Goal: Task Accomplishment & Management: Use online tool/utility

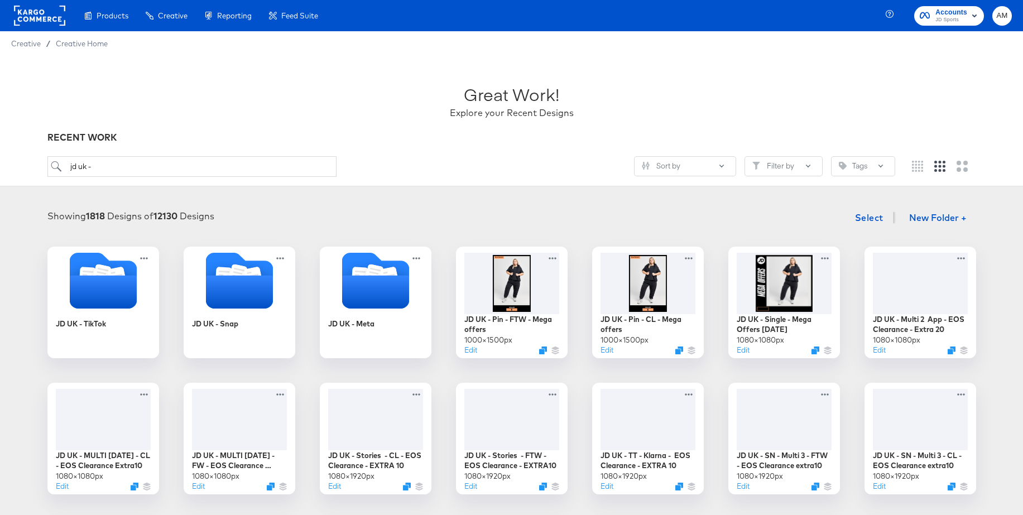
scroll to position [1, 0]
drag, startPoint x: 119, startPoint y: 170, endPoint x: 53, endPoint y: 164, distance: 66.7
click at [53, 164] on input "jd uk -" at bounding box center [191, 166] width 289 height 21
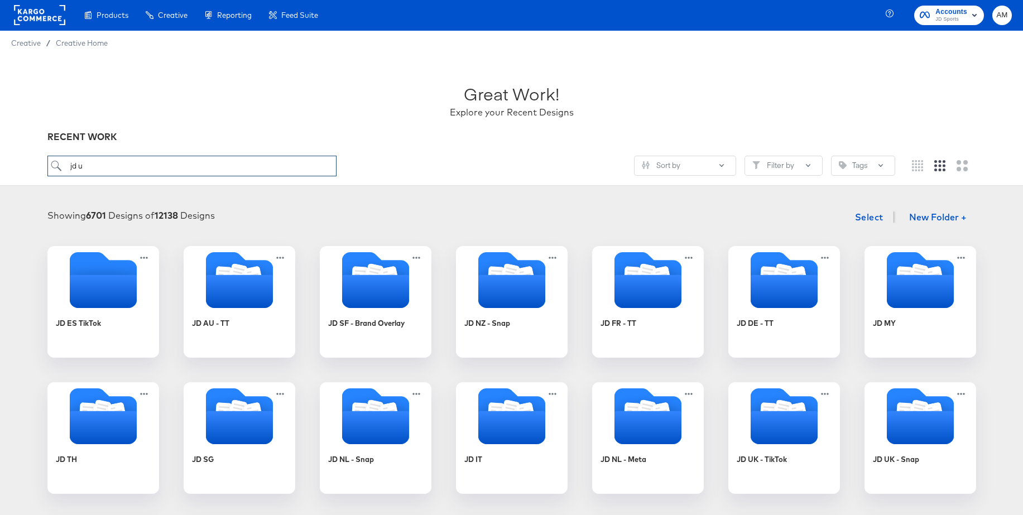
type input "jd uk"
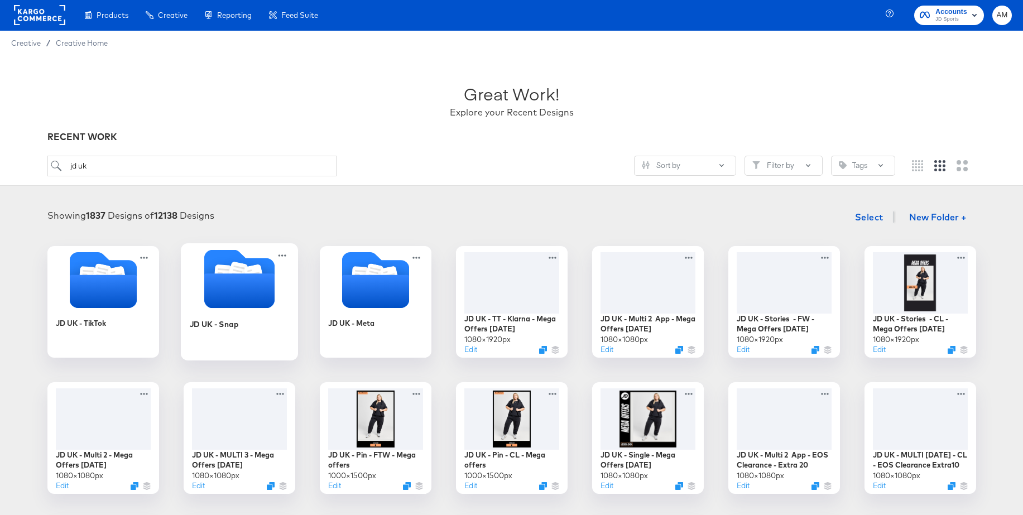
click at [228, 282] on icon "Folder" at bounding box center [239, 291] width 70 height 35
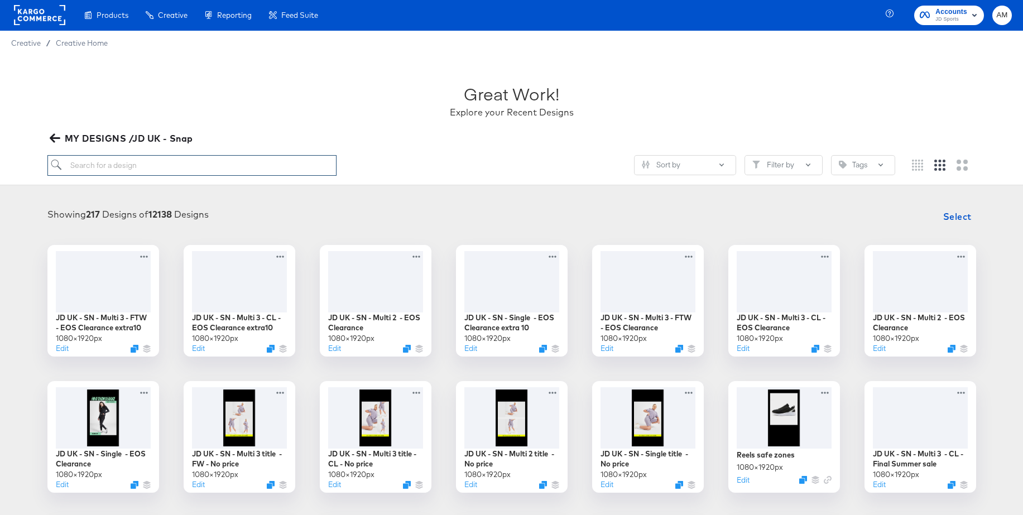
click at [149, 165] on input "search" at bounding box center [191, 165] width 289 height 21
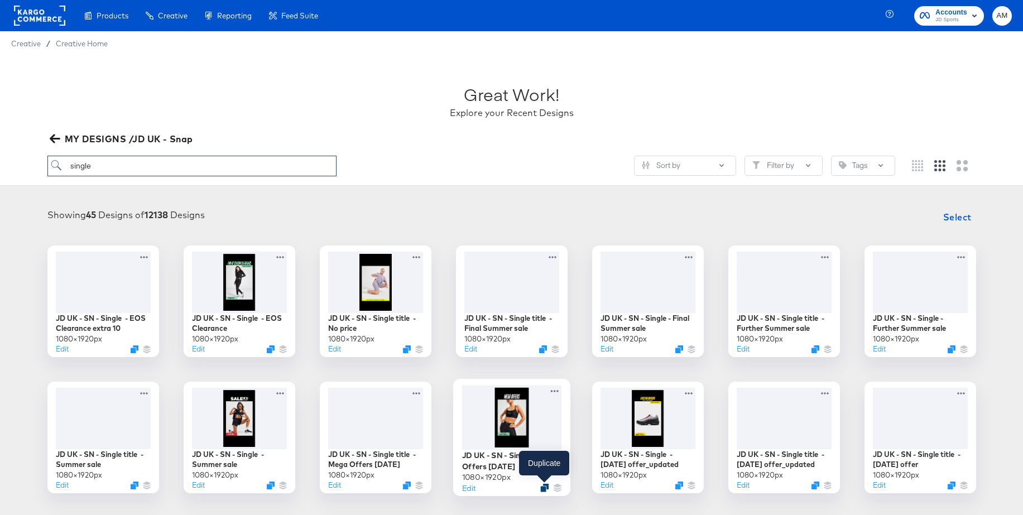
type input "single"
drag, startPoint x: 543, startPoint y: 488, endPoint x: 555, endPoint y: 481, distance: 14.3
click at [543, 488] on icon "Duplicate" at bounding box center [544, 487] width 8 height 8
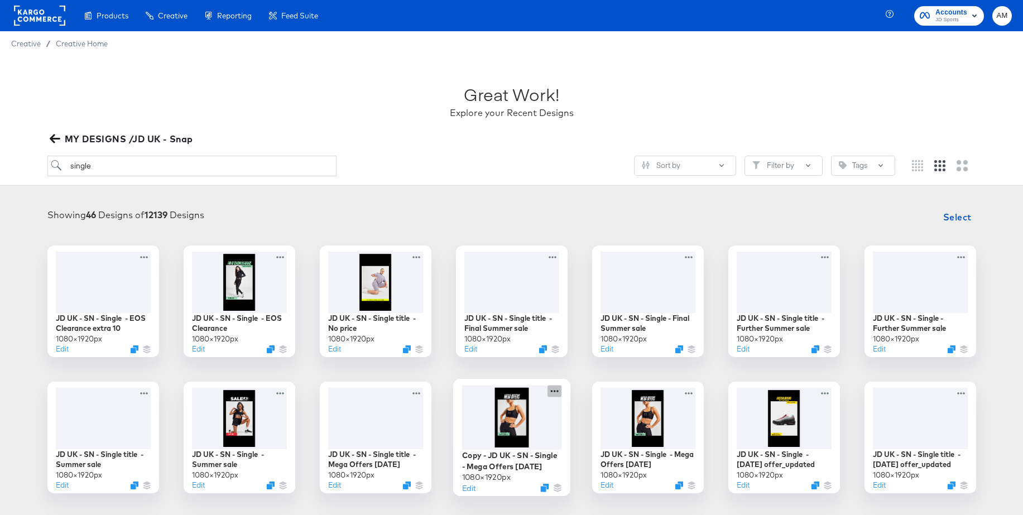
click at [553, 395] on icon at bounding box center [555, 391] width 14 height 12
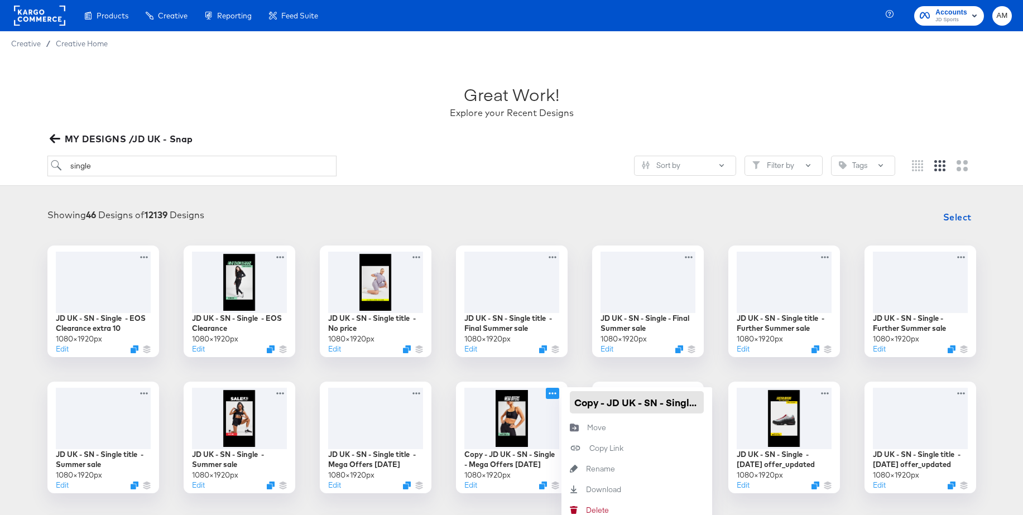
drag, startPoint x: 608, startPoint y: 406, endPoint x: 561, endPoint y: 403, distance: 47.5
click at [559, 402] on div "Copy - JD UK - SN - Single - Mega Offers [DATE] × 1920 px Edit Copy - JD UK - S…" at bounding box center [512, 438] width 112 height 112
drag, startPoint x: 677, startPoint y: 404, endPoint x: 710, endPoint y: 406, distance: 33.6
click at [710, 406] on div "JD UK - SN - Single - Mega Offers [DATE]" at bounding box center [637, 402] width 151 height 30
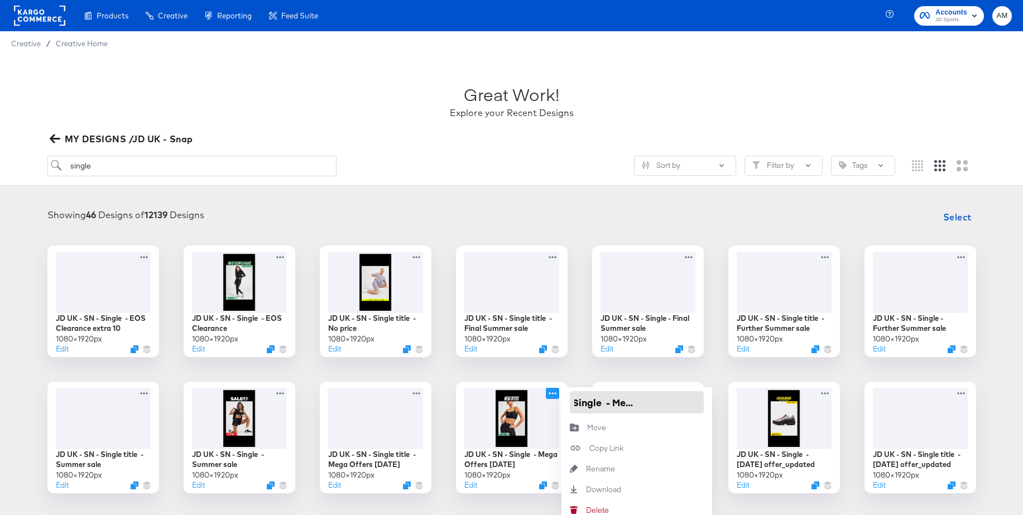
click at [686, 404] on input "JD UK - SN - Single - Mega Offers [DATE]" at bounding box center [637, 402] width 134 height 22
type input "JD UK - SN - Single - Mega Offers [DATE]"
click at [584, 363] on div "JD UK - SN - Single - EOS Clearance extra 10 1080 × 1920 px Edit JD UK - SN - S…" at bounding box center [511, 506] width 1001 height 520
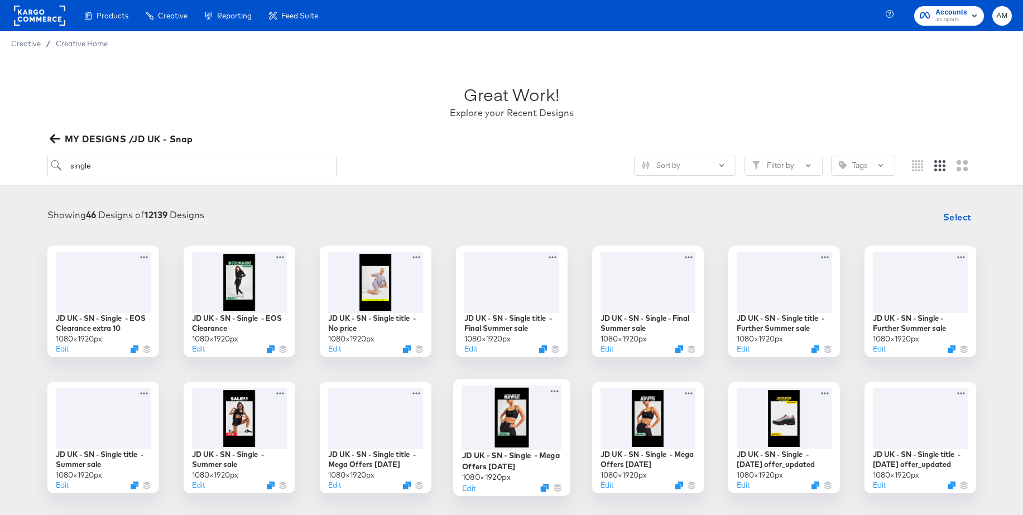
click at [504, 413] on div at bounding box center [512, 417] width 100 height 65
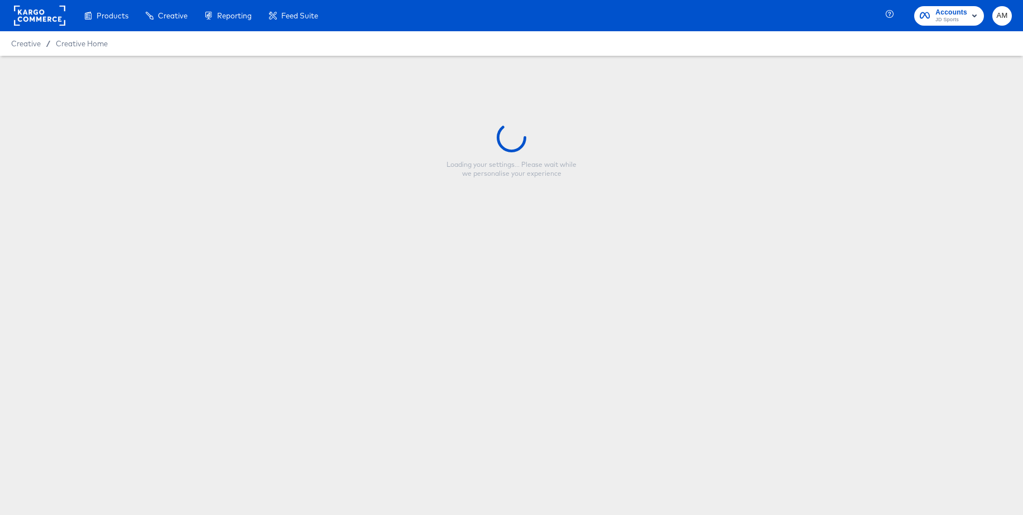
type input "JD UK - SN - Single - Mega Offers [DATE]"
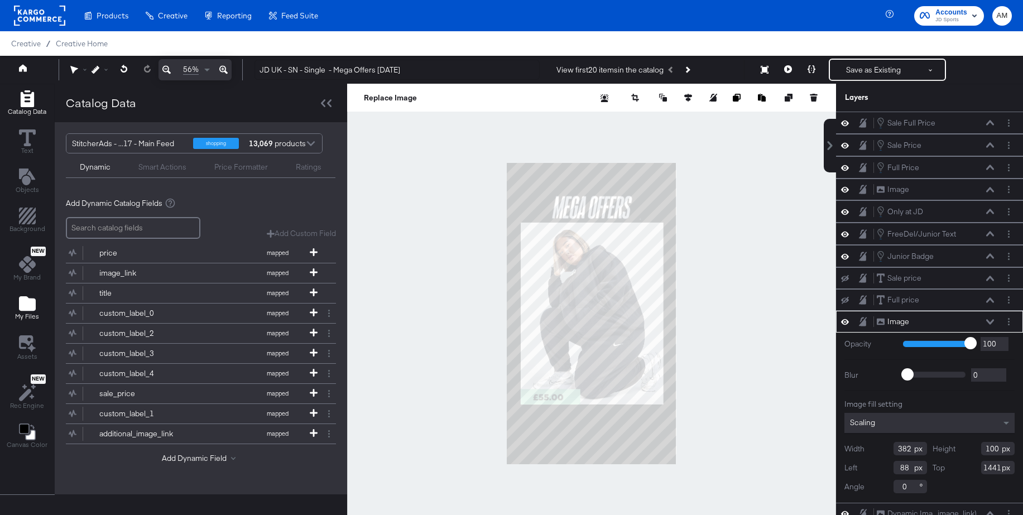
click at [41, 301] on button "My Files" at bounding box center [26, 309] width 37 height 32
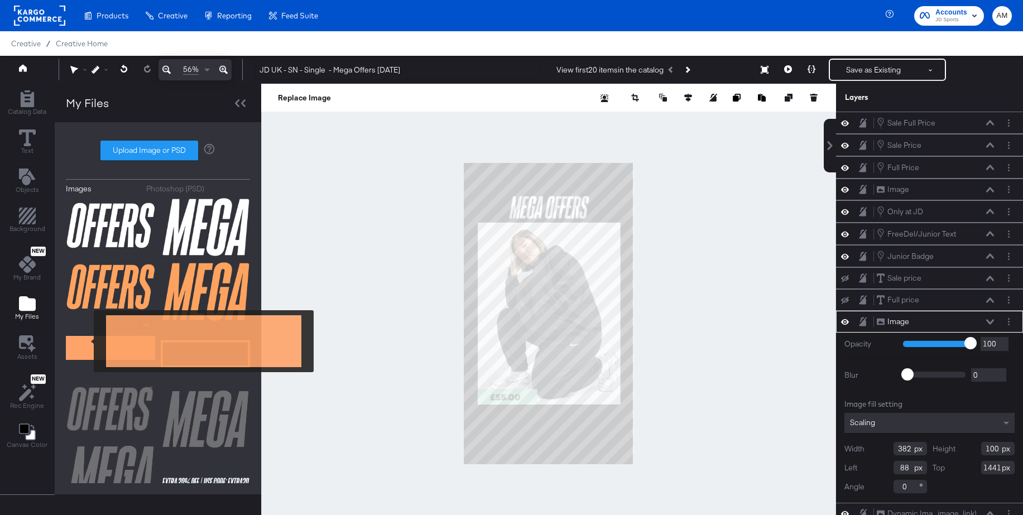
click at [87, 341] on img at bounding box center [110, 348] width 89 height 56
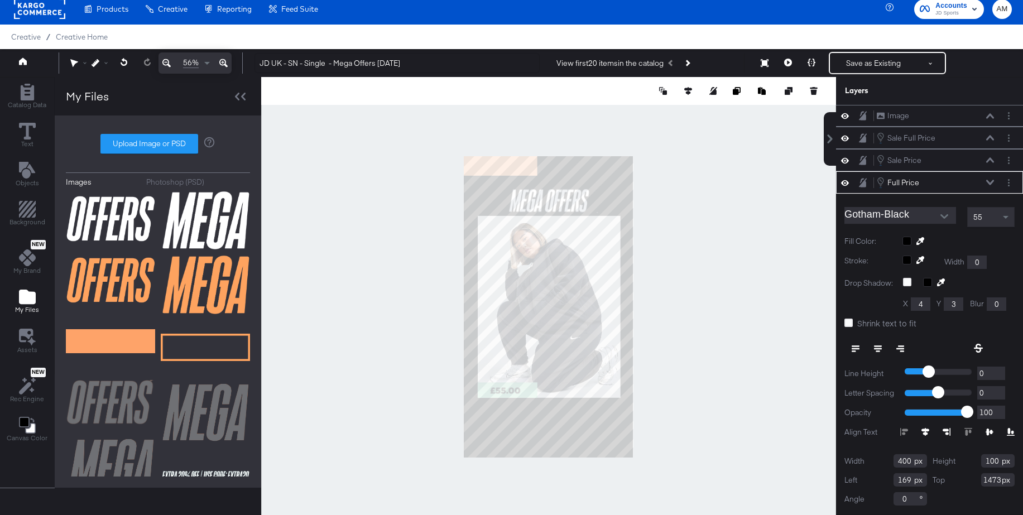
scroll to position [9, 0]
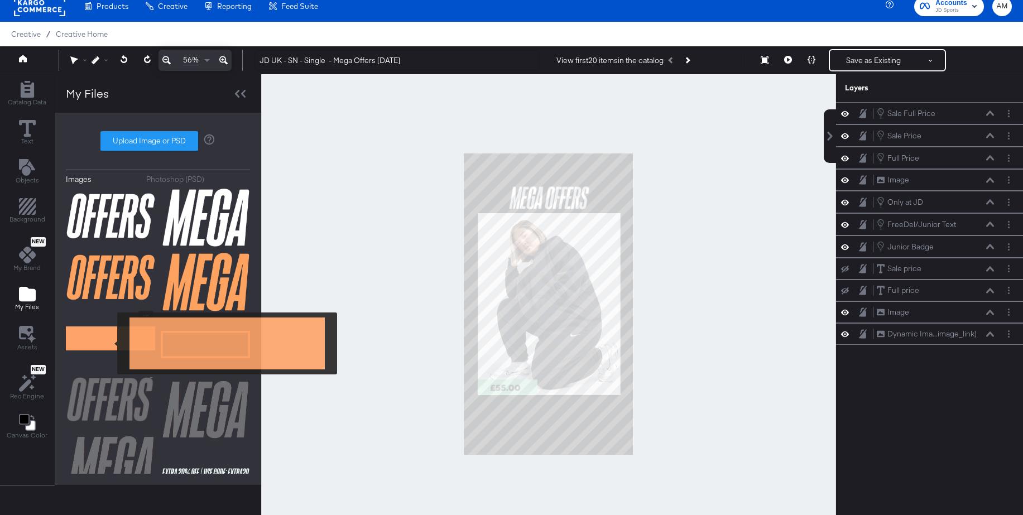
click at [110, 343] on img at bounding box center [110, 339] width 89 height 56
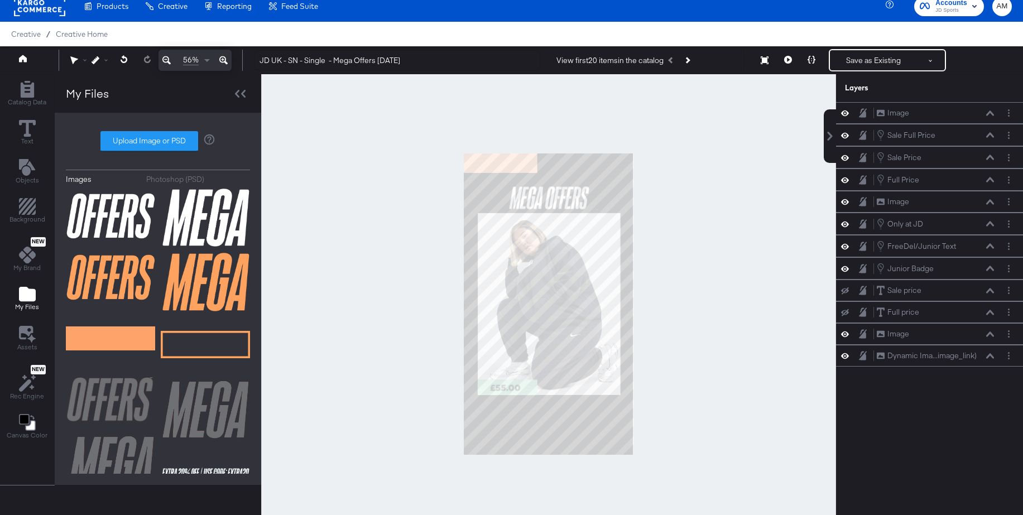
click at [452, 380] on div at bounding box center [548, 304] width 575 height 460
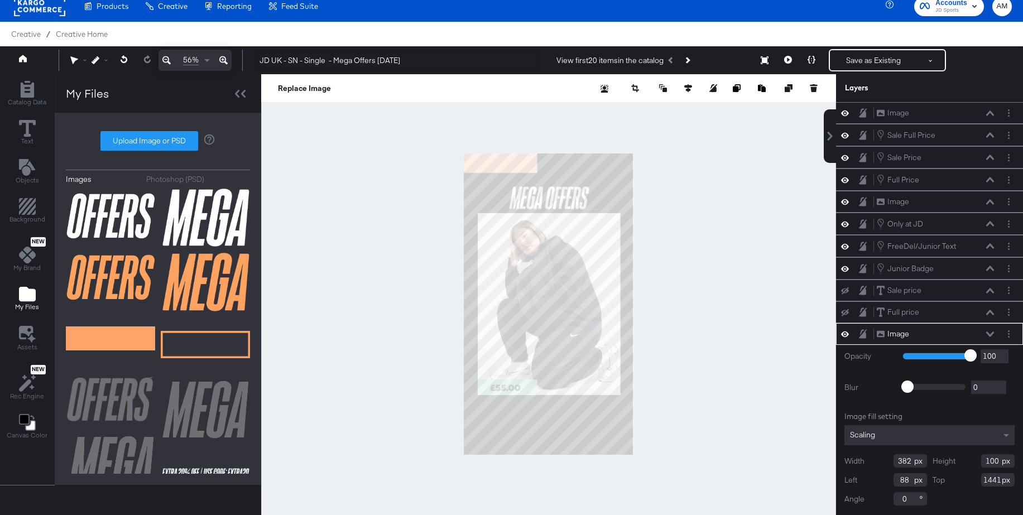
scroll to position [20, 0]
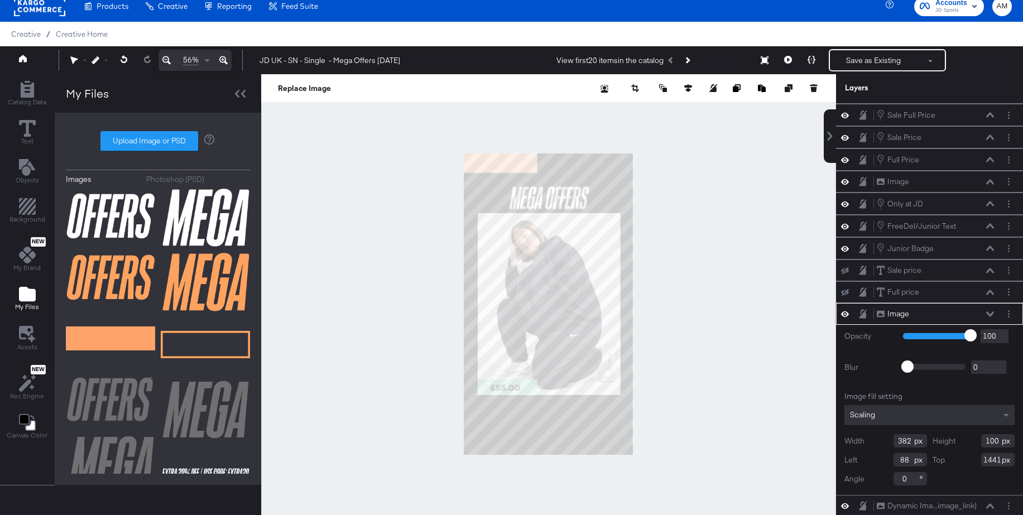
click at [842, 315] on icon at bounding box center [845, 314] width 8 height 6
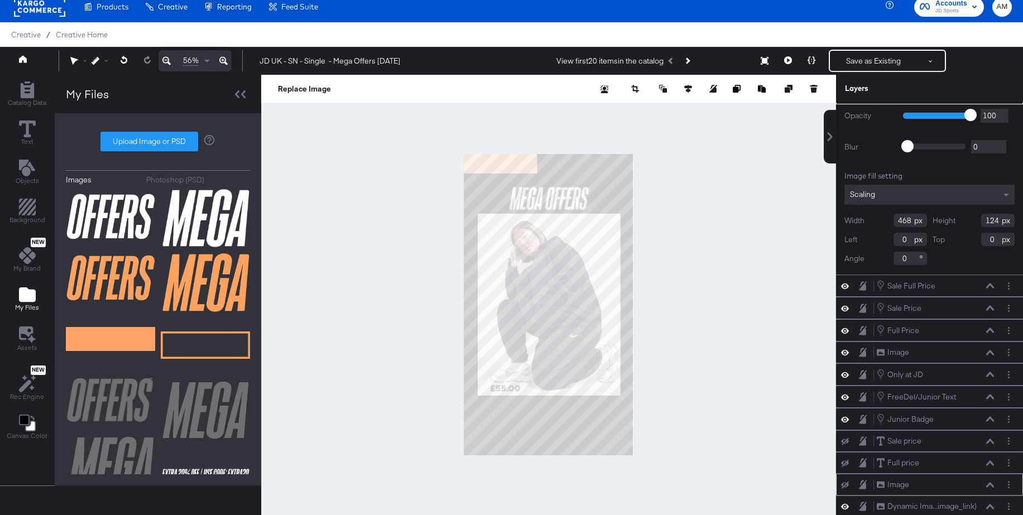
scroll to position [0, 0]
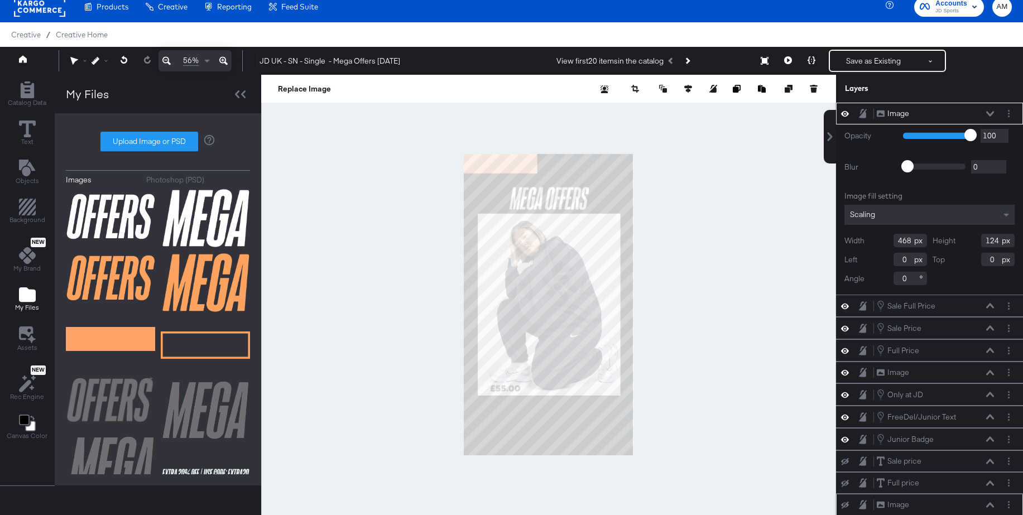
drag, startPoint x: 912, startPoint y: 243, endPoint x: 880, endPoint y: 241, distance: 31.9
click at [880, 241] on div "Width 468" at bounding box center [886, 240] width 83 height 13
type input "382"
drag, startPoint x: 1001, startPoint y: 241, endPoint x: 965, endPoint y: 239, distance: 36.3
click at [965, 239] on div "Height 124" at bounding box center [974, 240] width 83 height 13
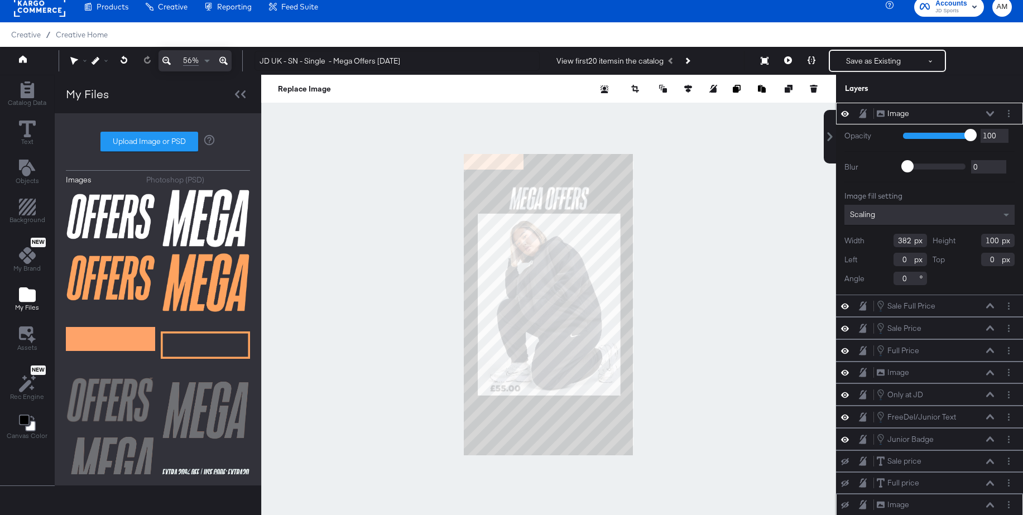
type input "100"
drag, startPoint x: 908, startPoint y: 260, endPoint x: 885, endPoint y: 262, distance: 22.9
click at [885, 262] on div "Left 0" at bounding box center [886, 259] width 83 height 13
type input "88"
drag, startPoint x: 995, startPoint y: 262, endPoint x: 983, endPoint y: 261, distance: 11.7
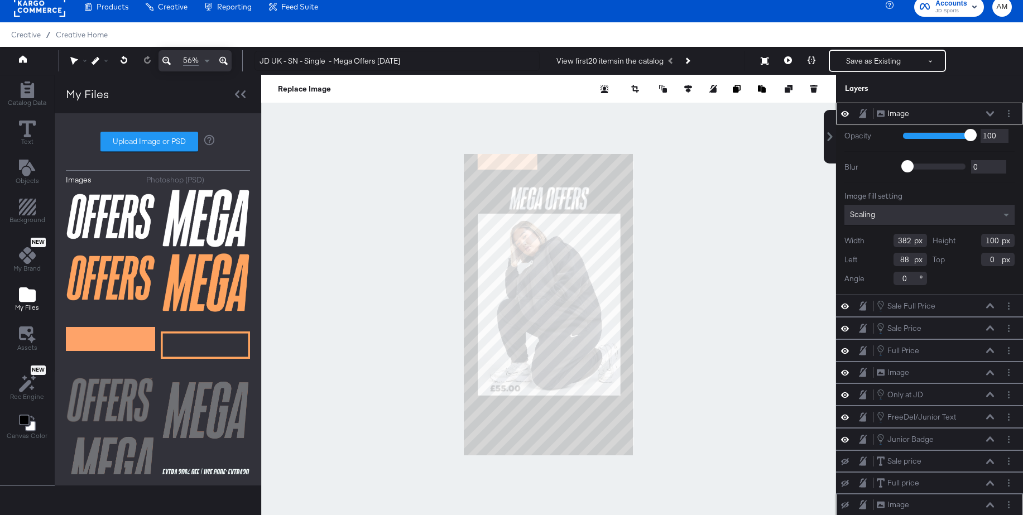
click at [983, 261] on input "0" at bounding box center [997, 259] width 33 height 13
type input "1441"
click at [991, 114] on icon at bounding box center [990, 113] width 8 height 5
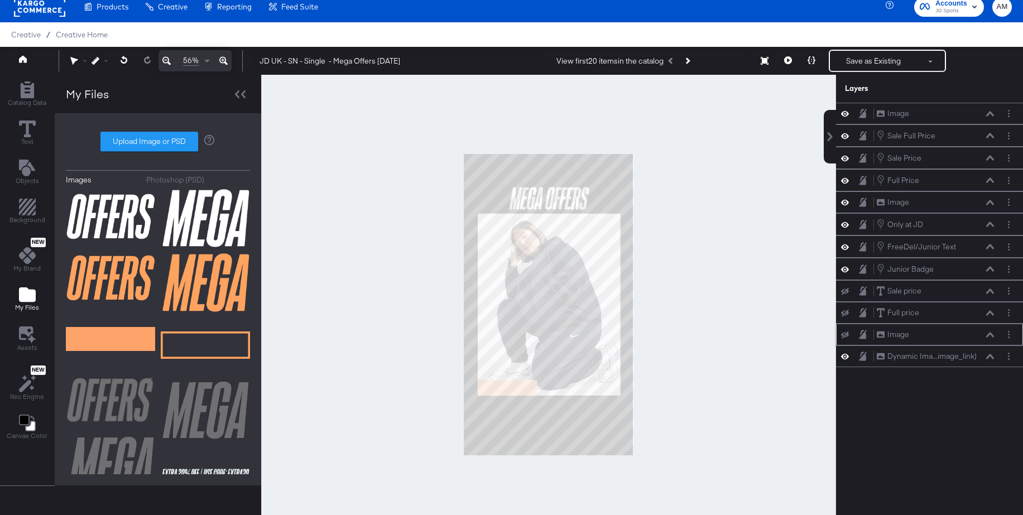
scroll to position [6, 0]
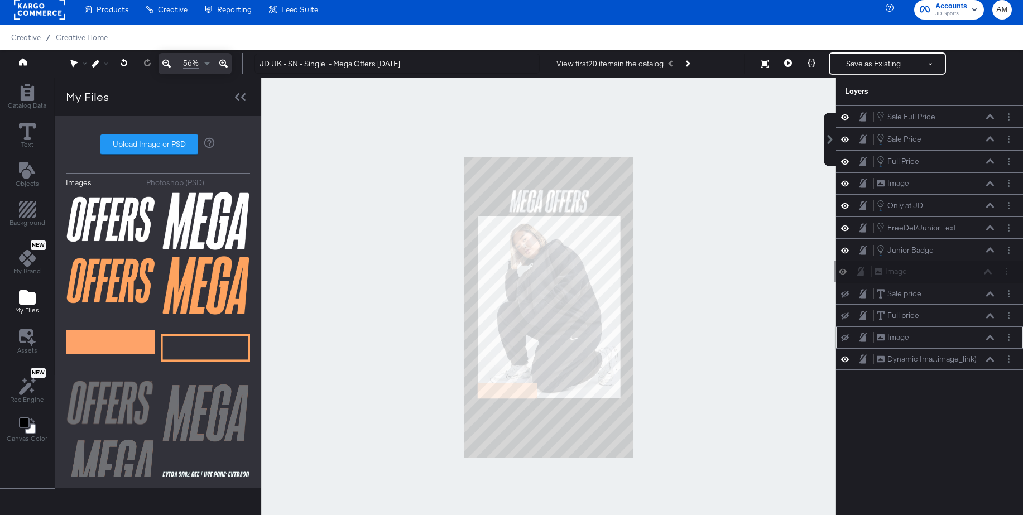
drag, startPoint x: 870, startPoint y: 112, endPoint x: 869, endPoint y: 275, distance: 162.5
click at [869, 275] on div "Image Image Sale Full Price Sale Full Price Sale Price Sale Price Full Price Fu…" at bounding box center [929, 238] width 187 height 265
click at [860, 60] on button "Save as Existing" at bounding box center [873, 64] width 87 height 20
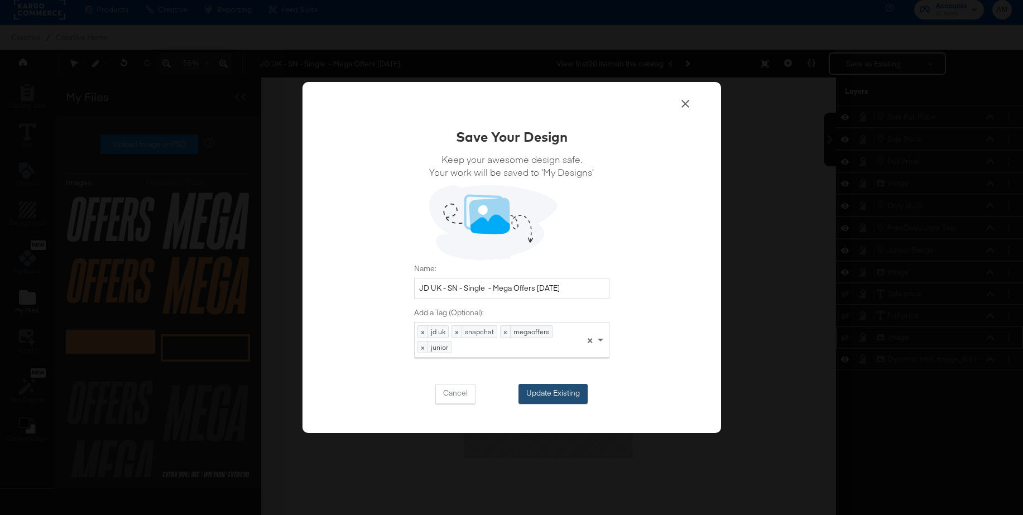
click at [542, 396] on button "Update Existing" at bounding box center [553, 394] width 69 height 20
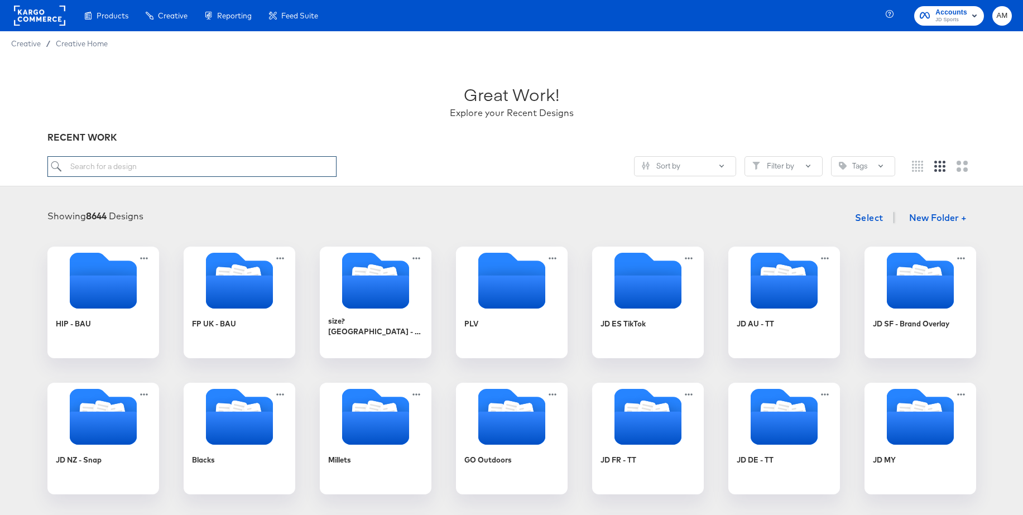
click at [151, 163] on input "search" at bounding box center [191, 166] width 289 height 21
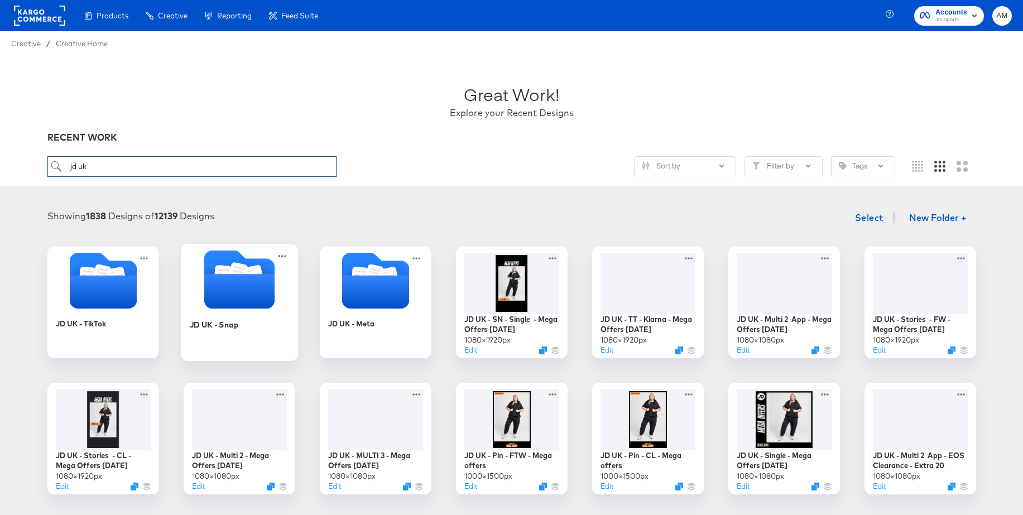
type input "jd uk"
click at [208, 265] on icon "Folder" at bounding box center [239, 279] width 70 height 59
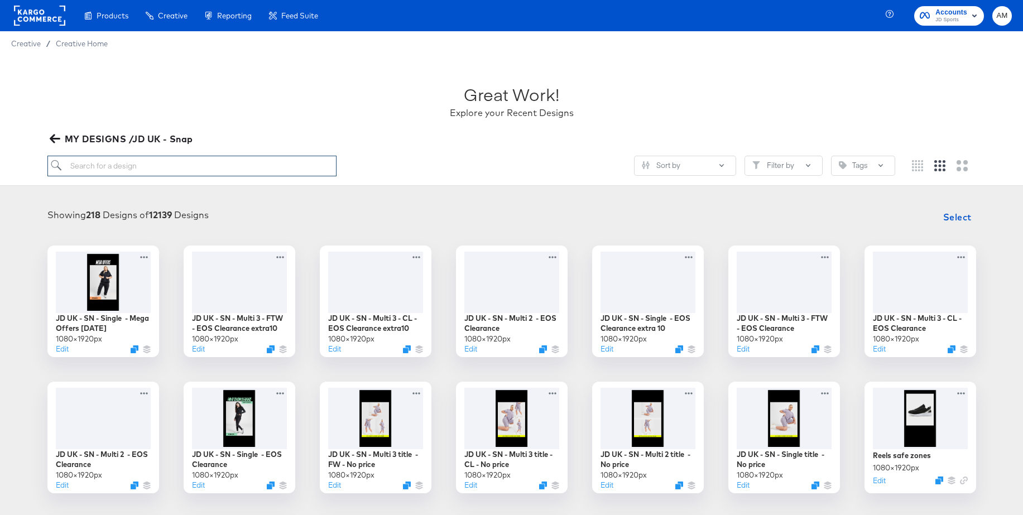
click at [141, 170] on input "search" at bounding box center [191, 166] width 289 height 21
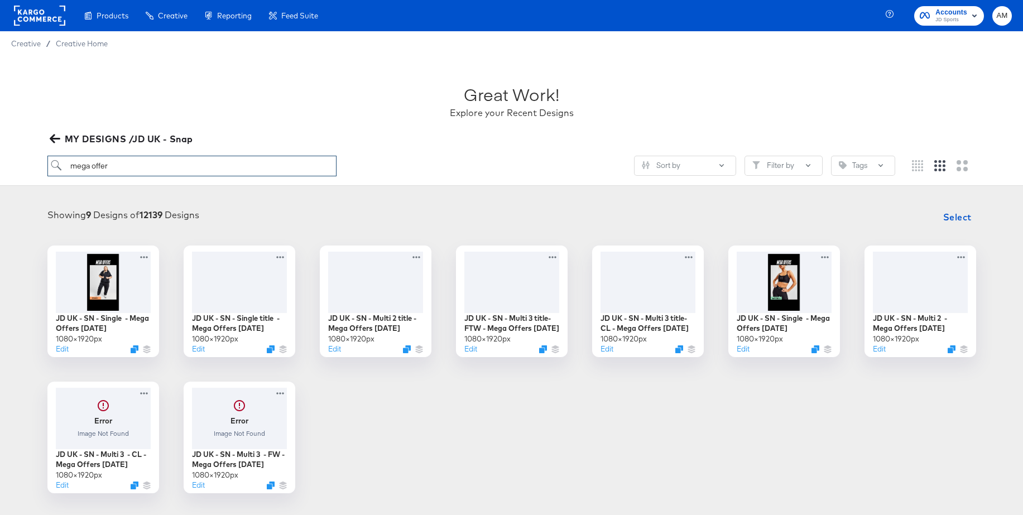
type input "mega offer"
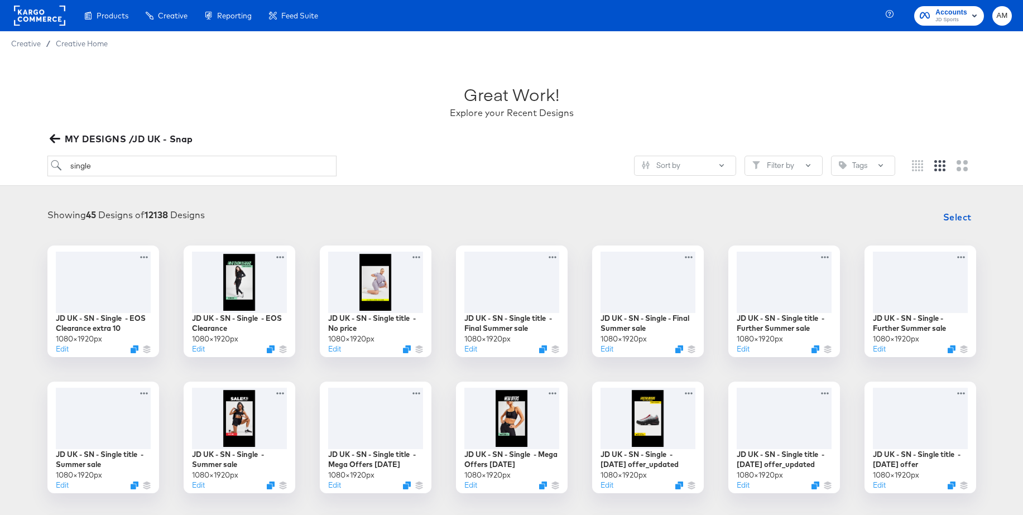
click at [53, 138] on icon "button" at bounding box center [54, 139] width 11 height 9
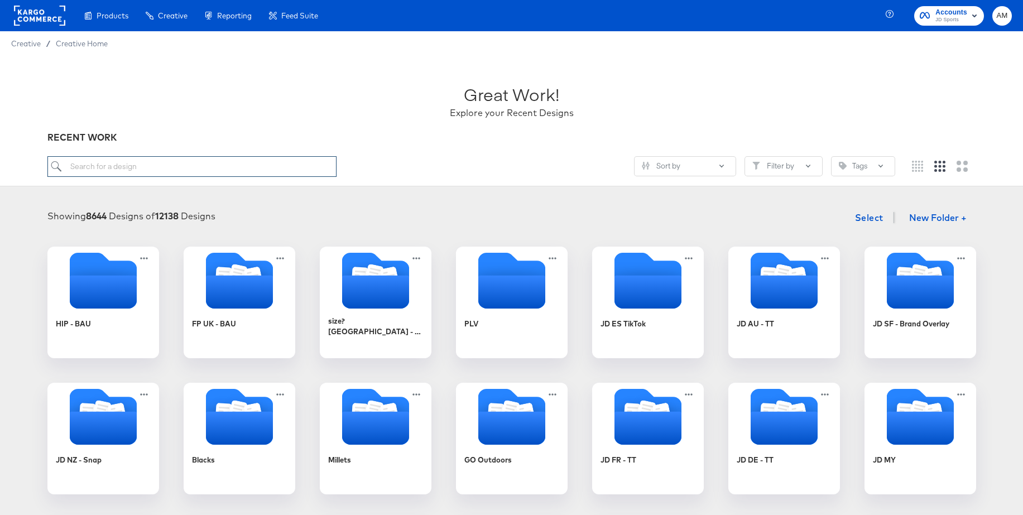
click at [155, 166] on input "search" at bounding box center [191, 166] width 289 height 21
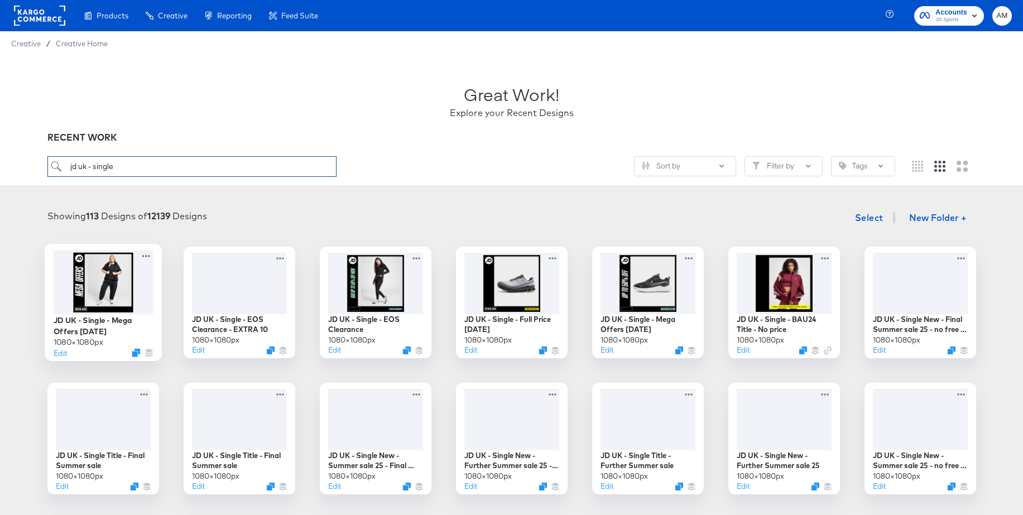
type input "jd uk - single"
click at [121, 276] on div at bounding box center [103, 282] width 100 height 64
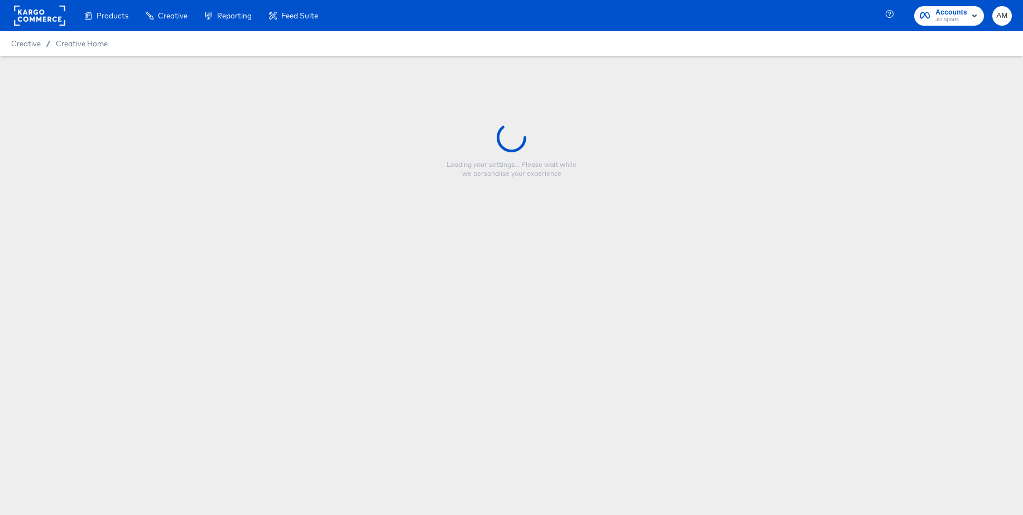
type input "JD UK - Single - Mega Offers [DATE]"
